Goal: Browse casually: Explore the website without a specific task or goal

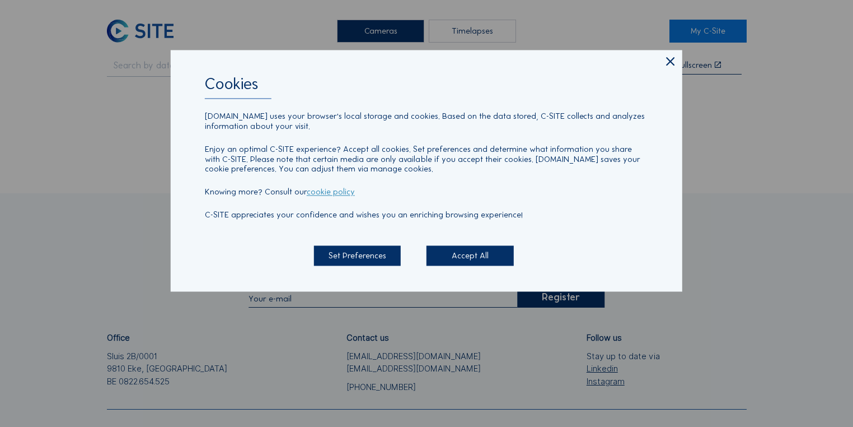
click at [665, 63] on icon at bounding box center [670, 61] width 14 height 15
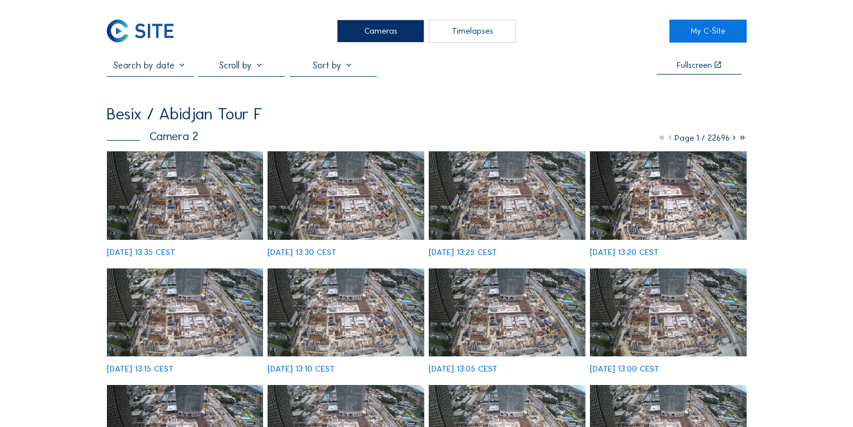
click at [171, 210] on img at bounding box center [185, 195] width 157 height 88
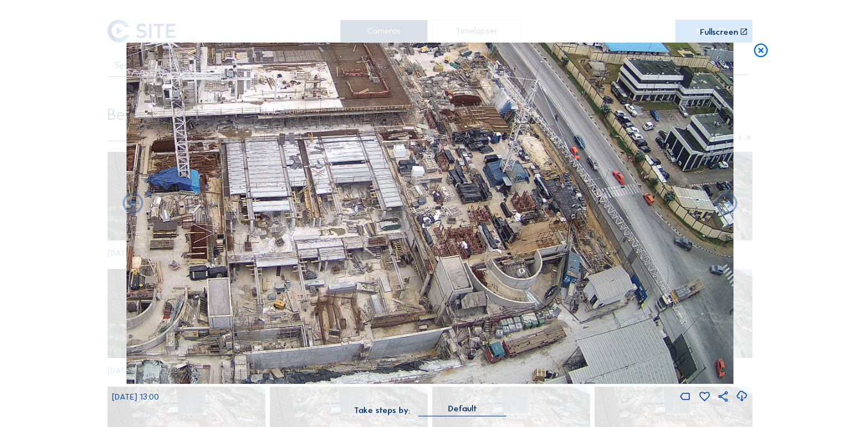
drag, startPoint x: 549, startPoint y: 327, endPoint x: 499, endPoint y: 273, distance: 73.7
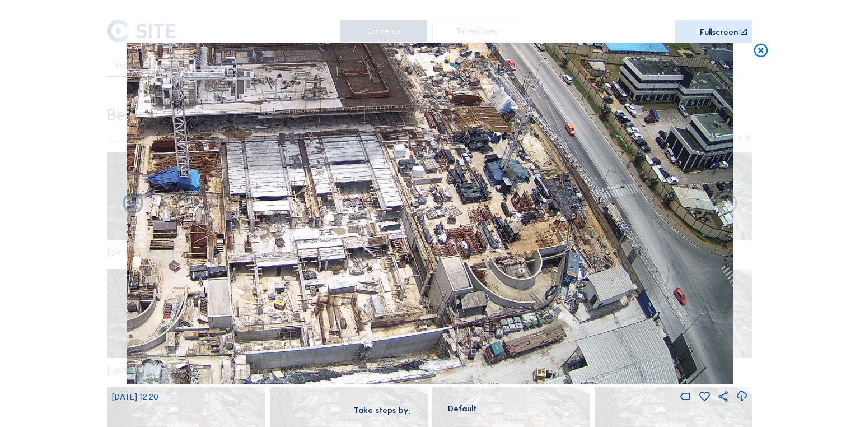
click at [515, 296] on img at bounding box center [430, 213] width 607 height 341
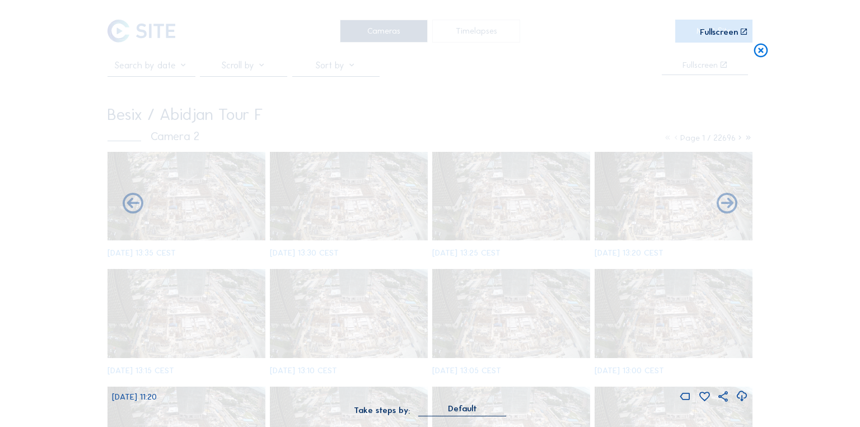
drag, startPoint x: 560, startPoint y: 326, endPoint x: 564, endPoint y: 273, distance: 52.8
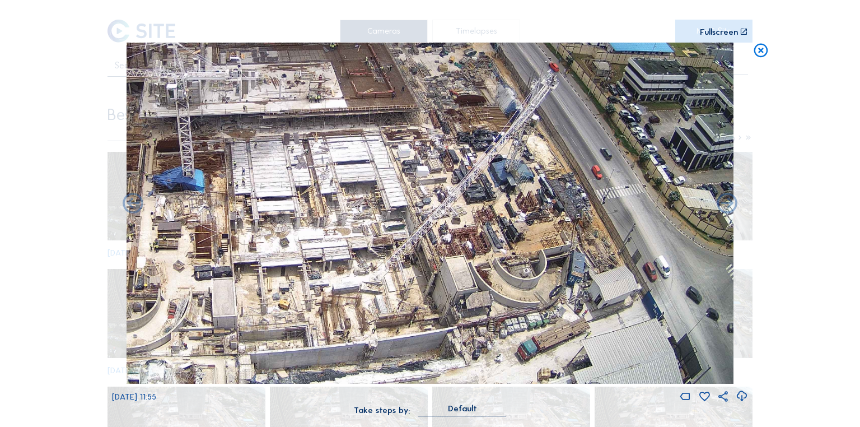
click at [758, 54] on icon at bounding box center [760, 51] width 17 height 17
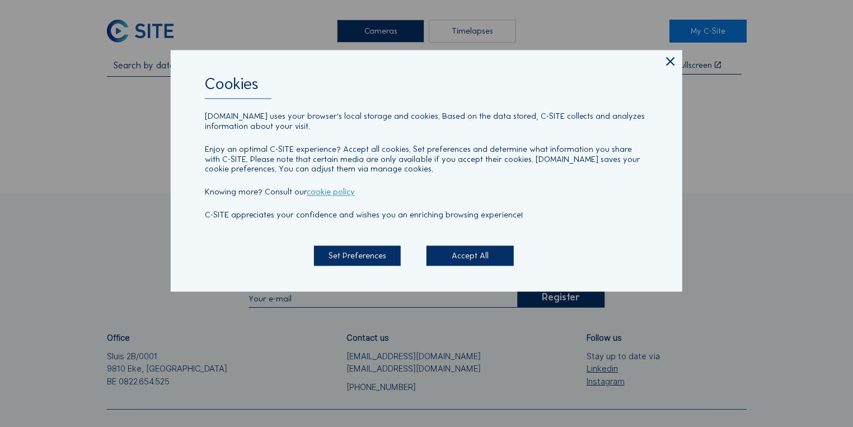
click at [669, 65] on icon at bounding box center [670, 61] width 14 height 15
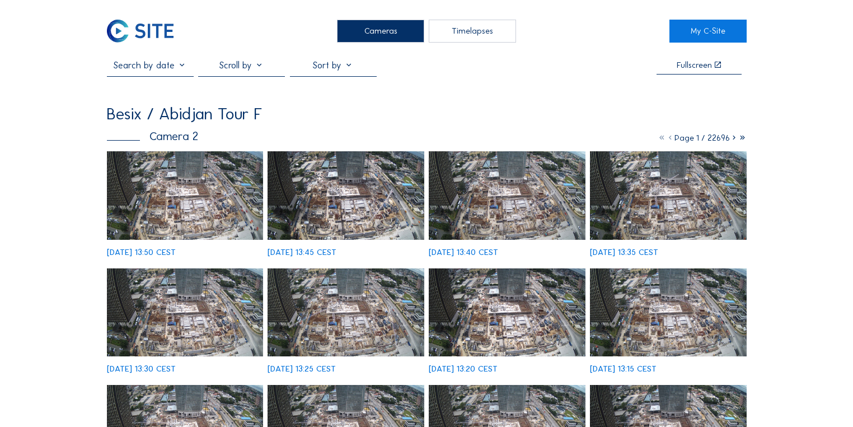
click at [195, 268] on img at bounding box center [185, 312] width 157 height 88
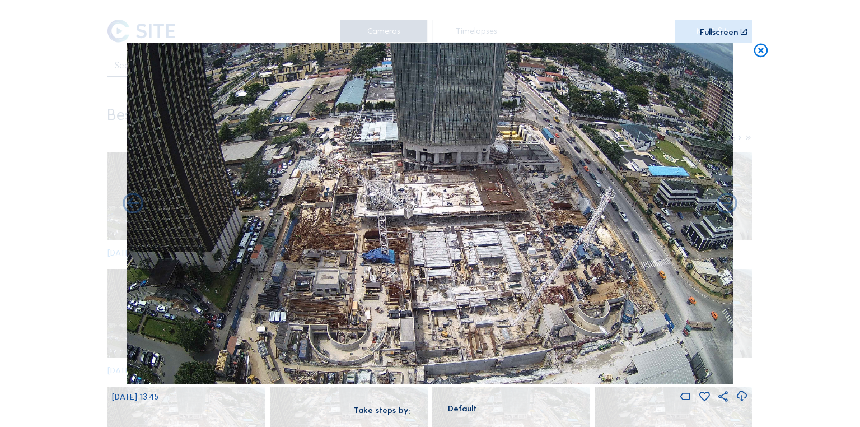
click at [761, 50] on icon at bounding box center [760, 51] width 17 height 17
